Goal: Navigation & Orientation: Find specific page/section

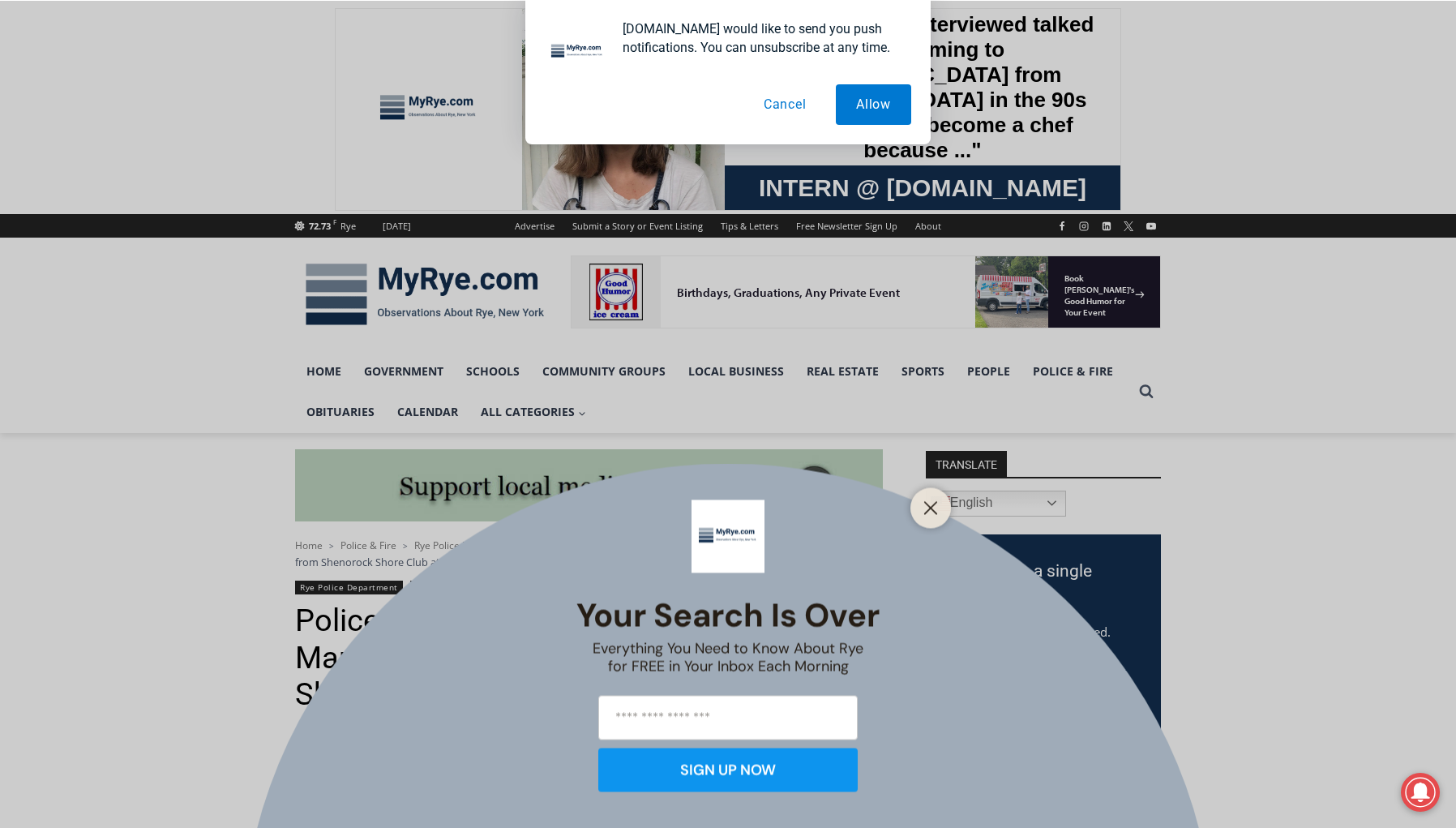
click at [769, 107] on button "Cancel" at bounding box center [785, 104] width 83 height 40
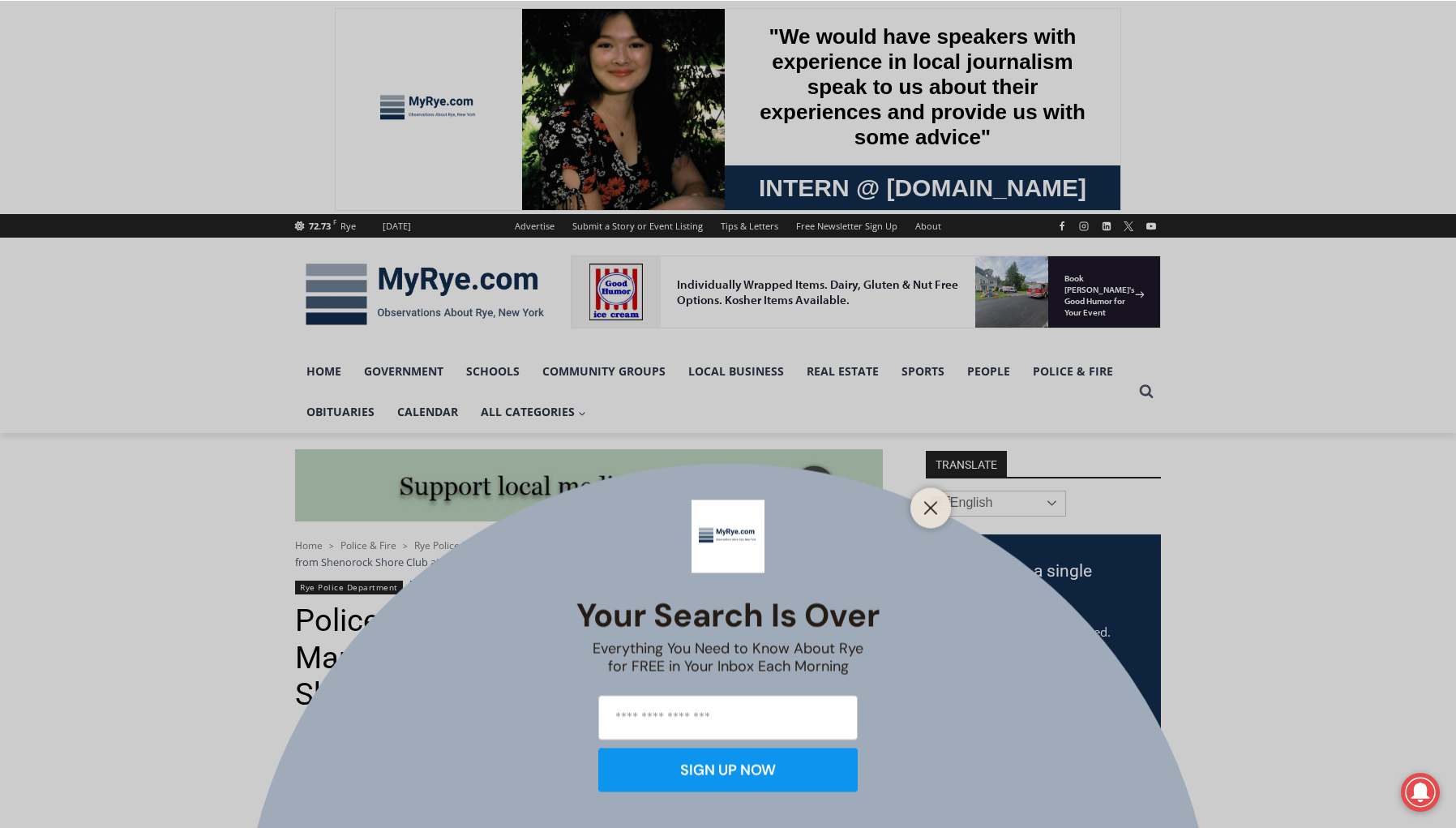
drag, startPoint x: 739, startPoint y: 1, endPoint x: 929, endPoint y: 509, distance: 542.4
click at [929, 509] on icon "Close" at bounding box center [931, 508] width 15 height 15
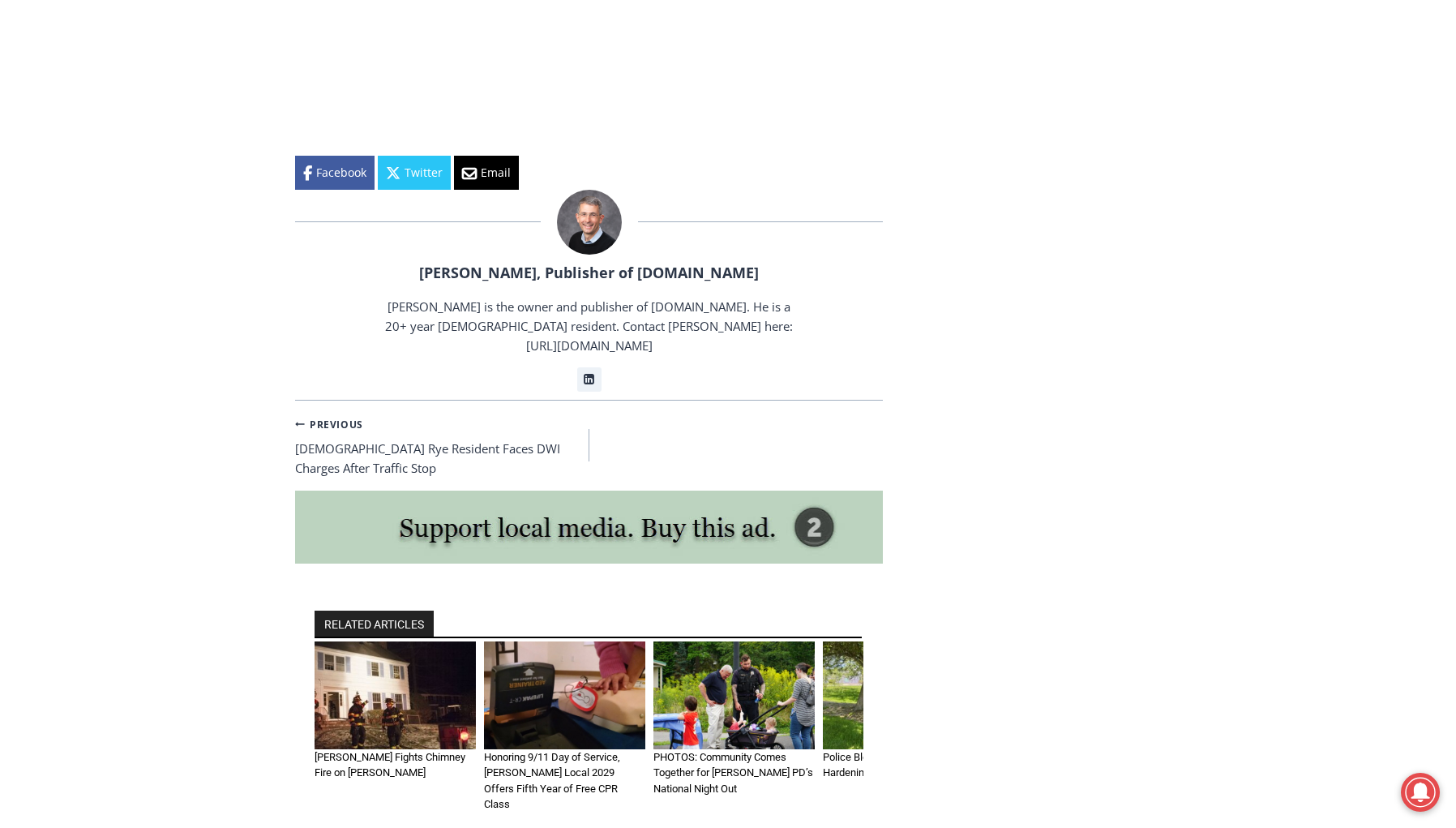
scroll to position [2603, 0]
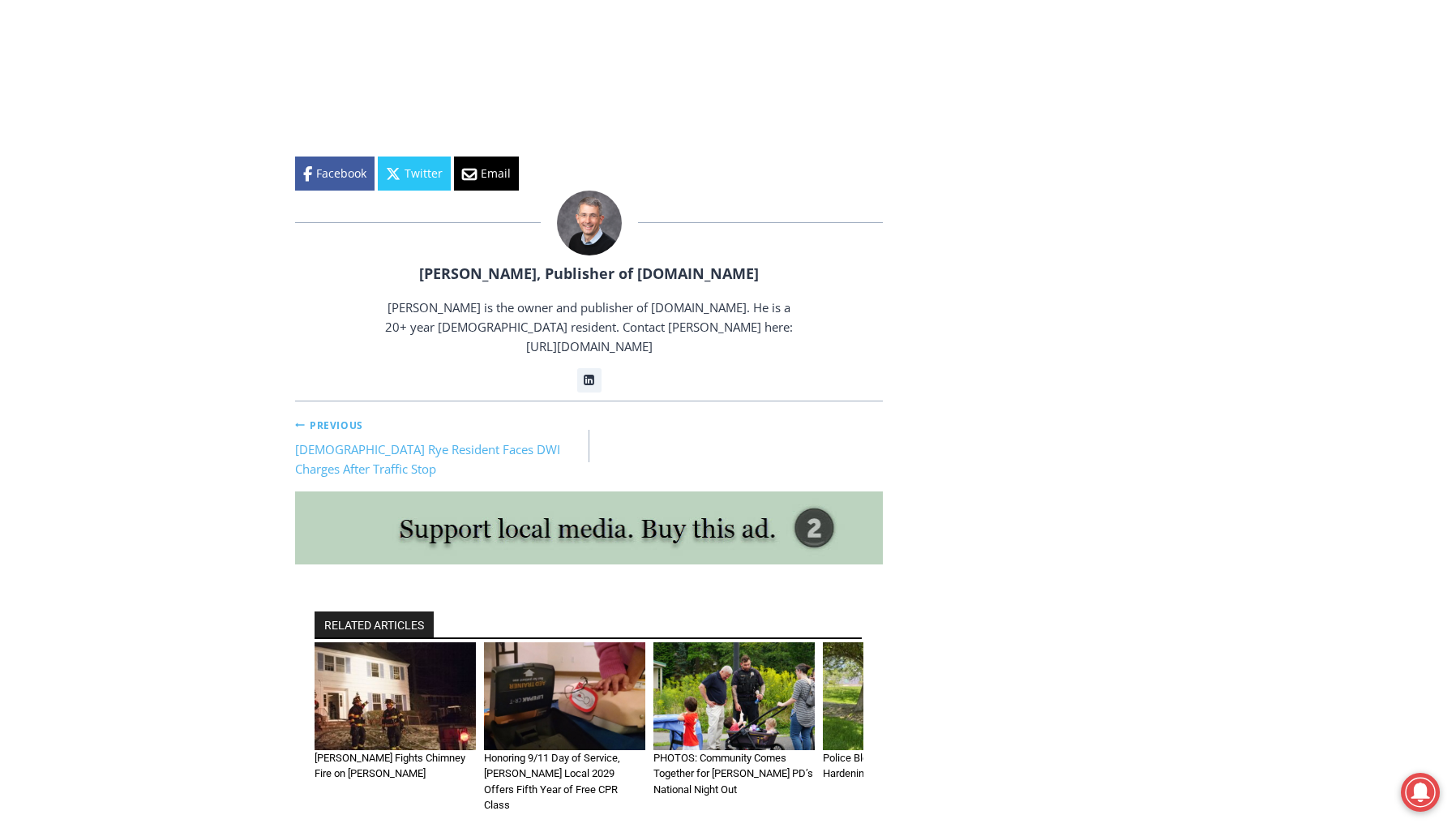
click at [324, 417] on small "Previous Previous" at bounding box center [329, 425] width 69 height 16
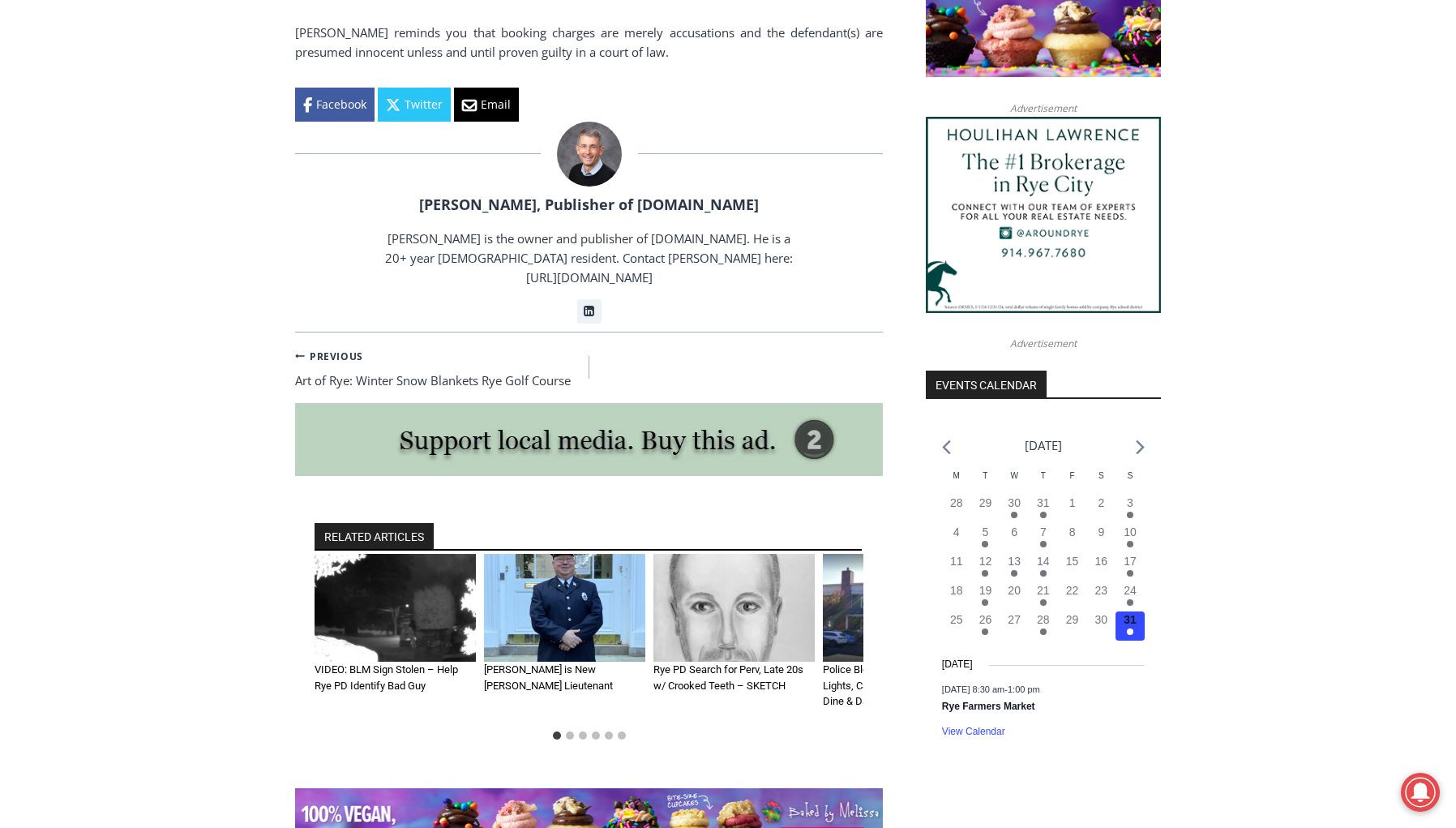
scroll to position [1136, 0]
